Goal: Task Accomplishment & Management: Use online tool/utility

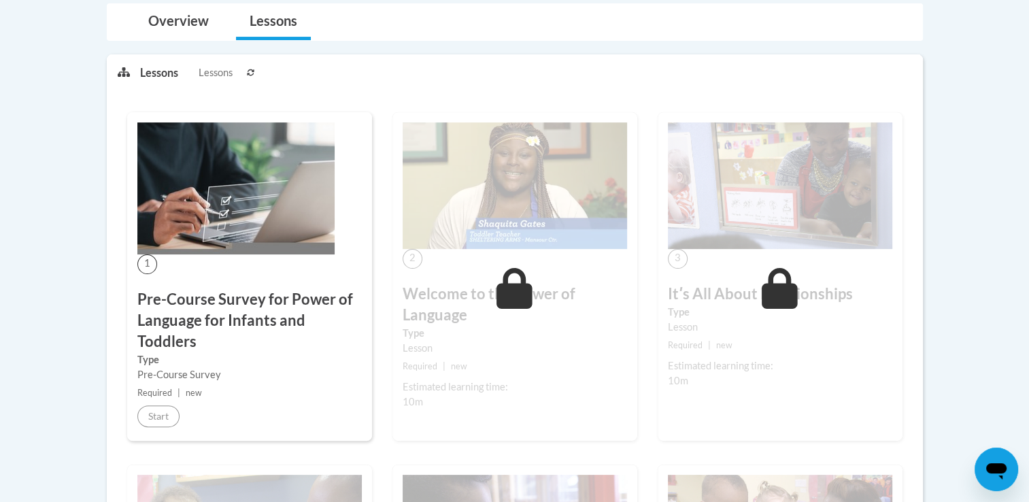
click at [167, 224] on img at bounding box center [235, 188] width 197 height 132
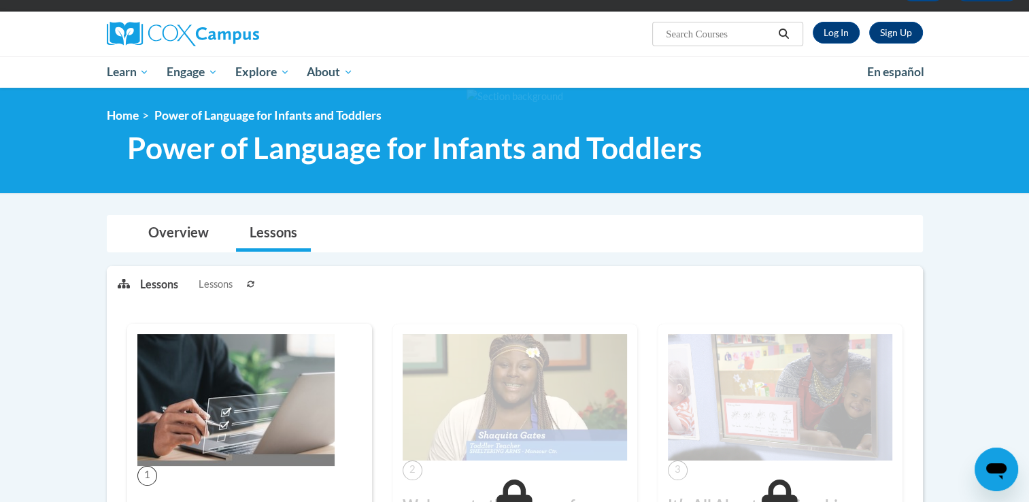
scroll to position [60, 0]
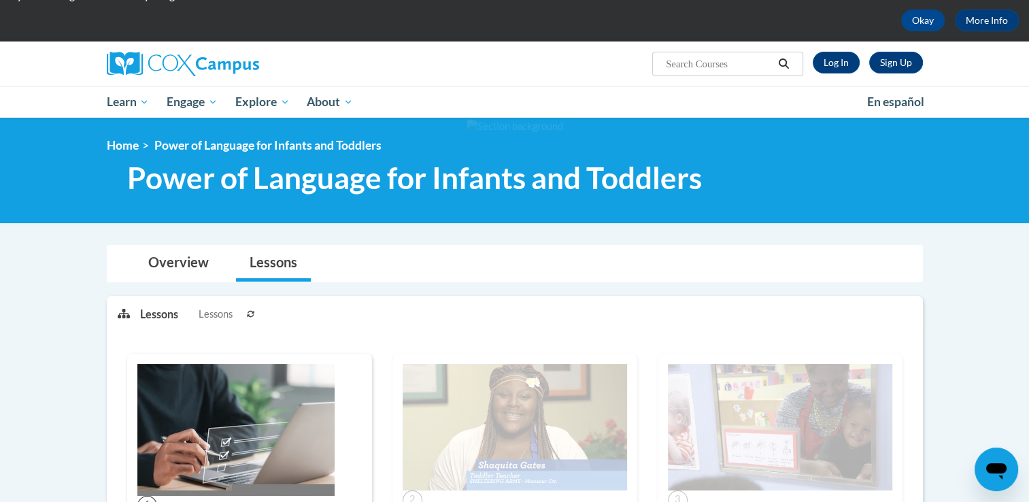
click at [196, 376] on img at bounding box center [235, 430] width 197 height 132
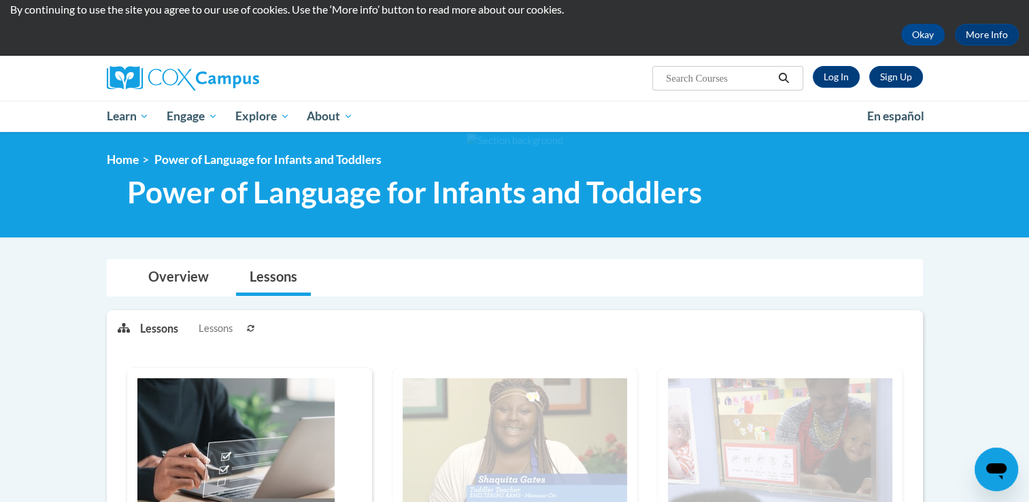
scroll to position [14, 0]
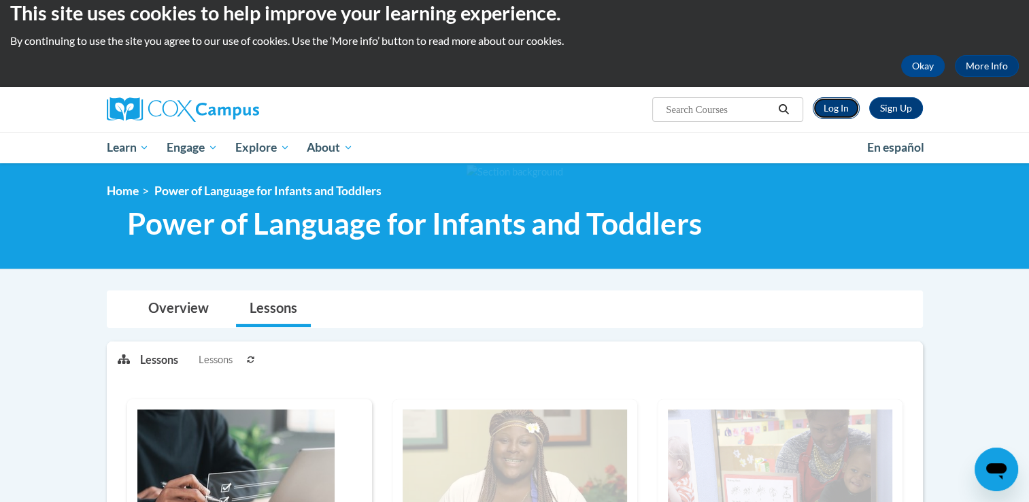
click at [837, 101] on link "Log In" at bounding box center [836, 108] width 47 height 22
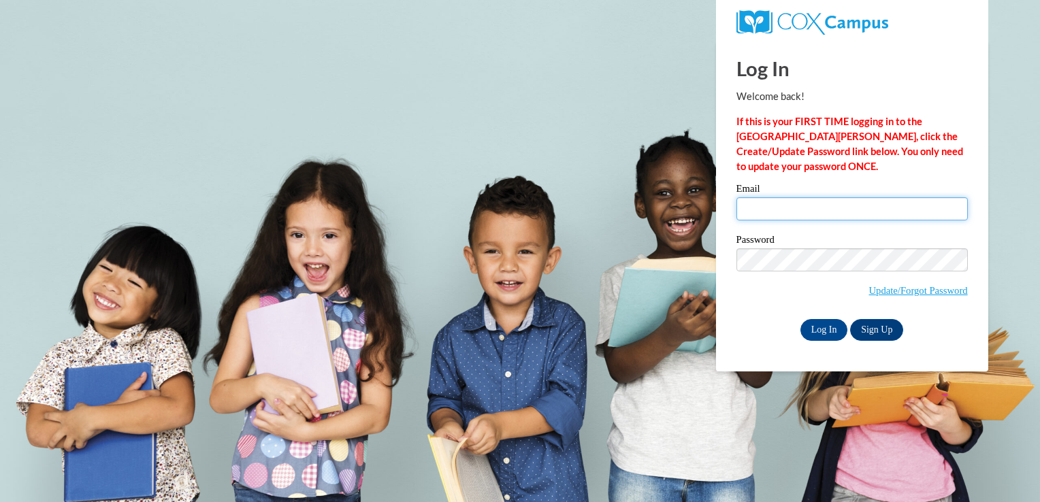
click at [833, 207] on input "Email" at bounding box center [851, 208] width 231 height 23
type input "aamiyahtyalor95@gmail.com"
click at [830, 329] on input "Log In" at bounding box center [824, 330] width 48 height 22
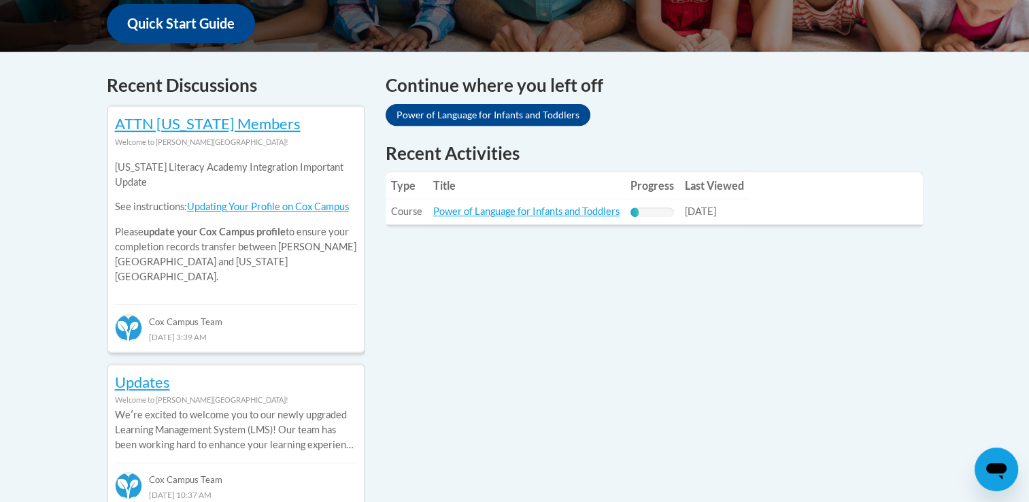
scroll to position [529, 0]
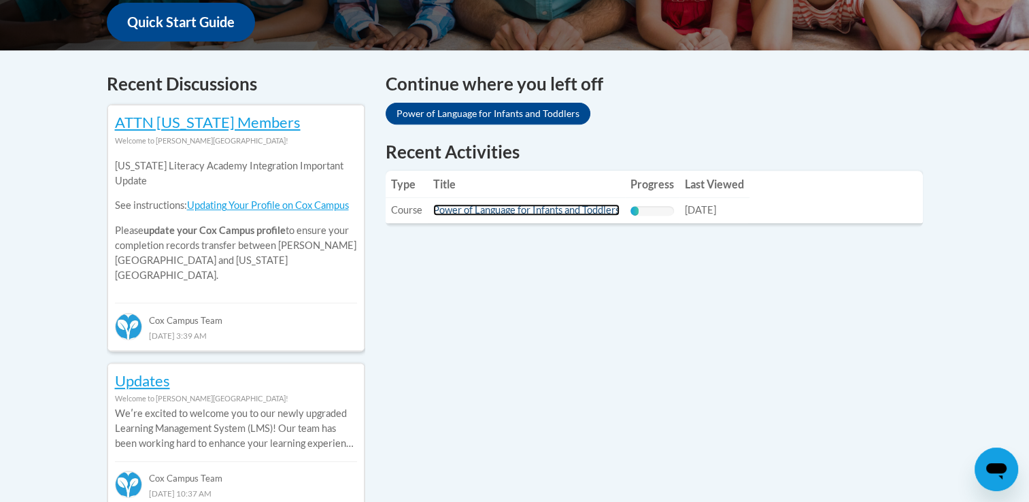
click at [512, 204] on link "Power of Language for Infants and Toddlers" at bounding box center [526, 210] width 186 height 12
click at [587, 215] on link "Power of Language for Infants and Toddlers" at bounding box center [526, 210] width 186 height 12
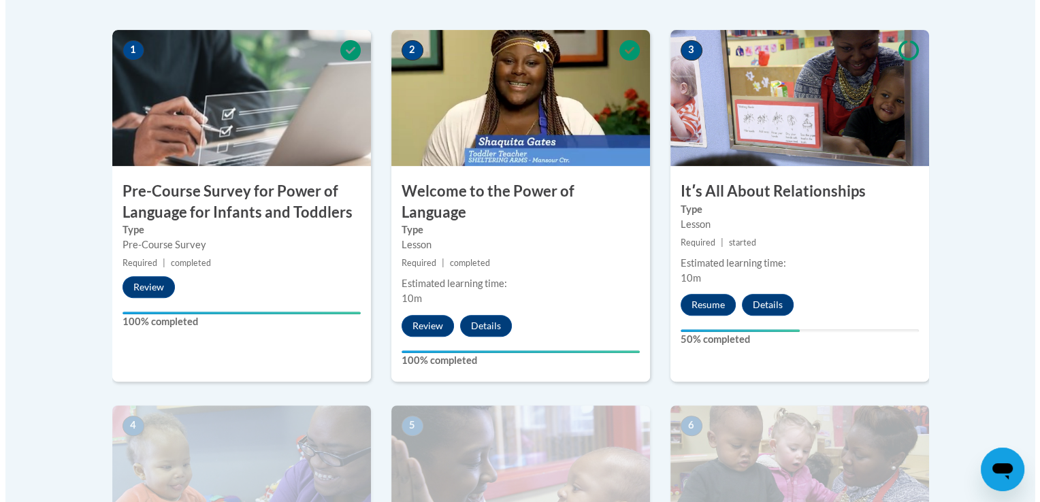
scroll to position [401, 0]
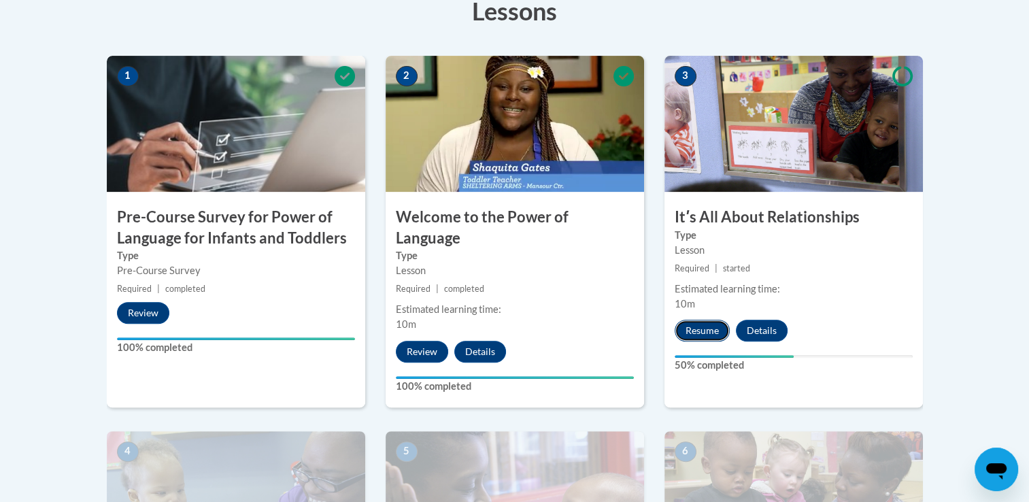
click at [695, 320] on button "Resume" at bounding box center [702, 331] width 55 height 22
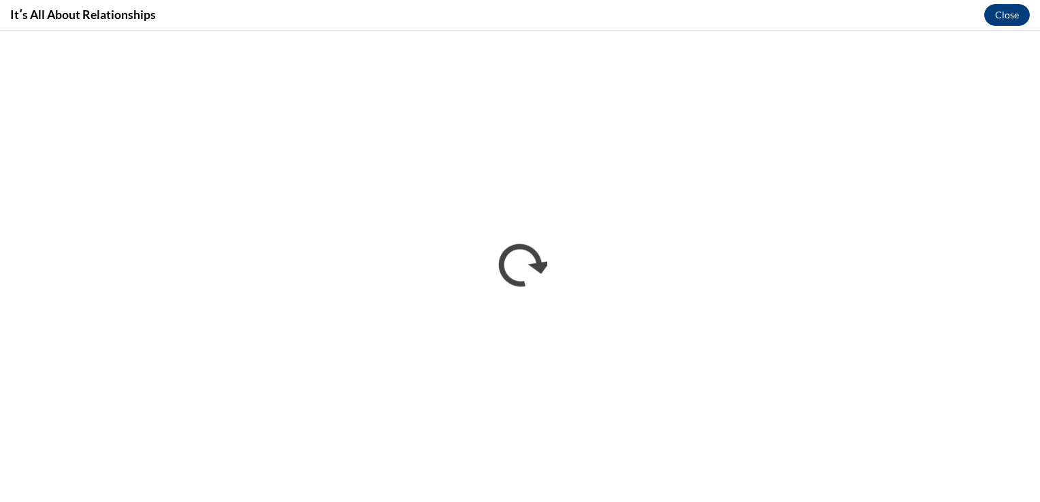
scroll to position [0, 0]
